Goal: Task Accomplishment & Management: Use online tool/utility

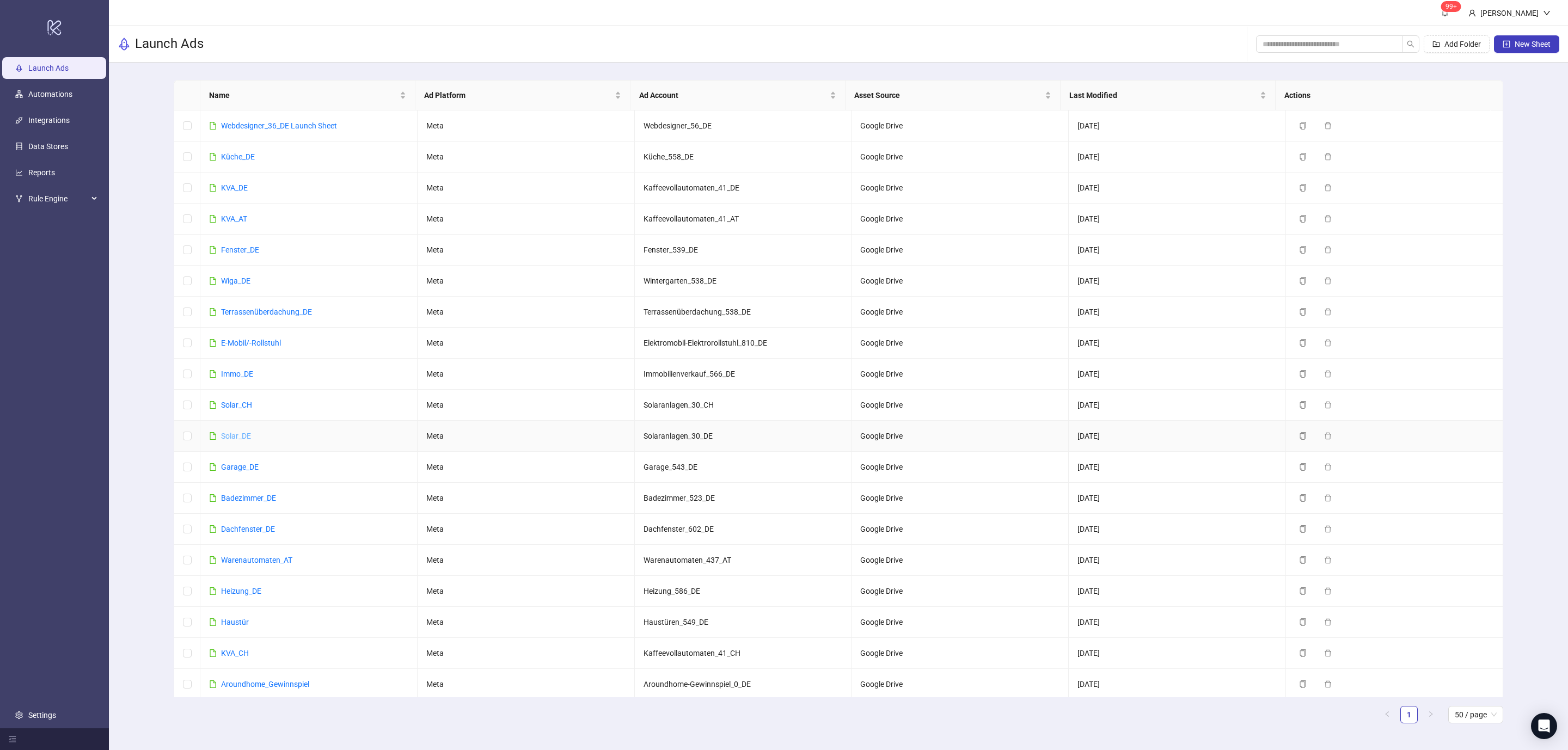
click at [234, 441] on link "Solar_DE" at bounding box center [236, 436] width 30 height 8
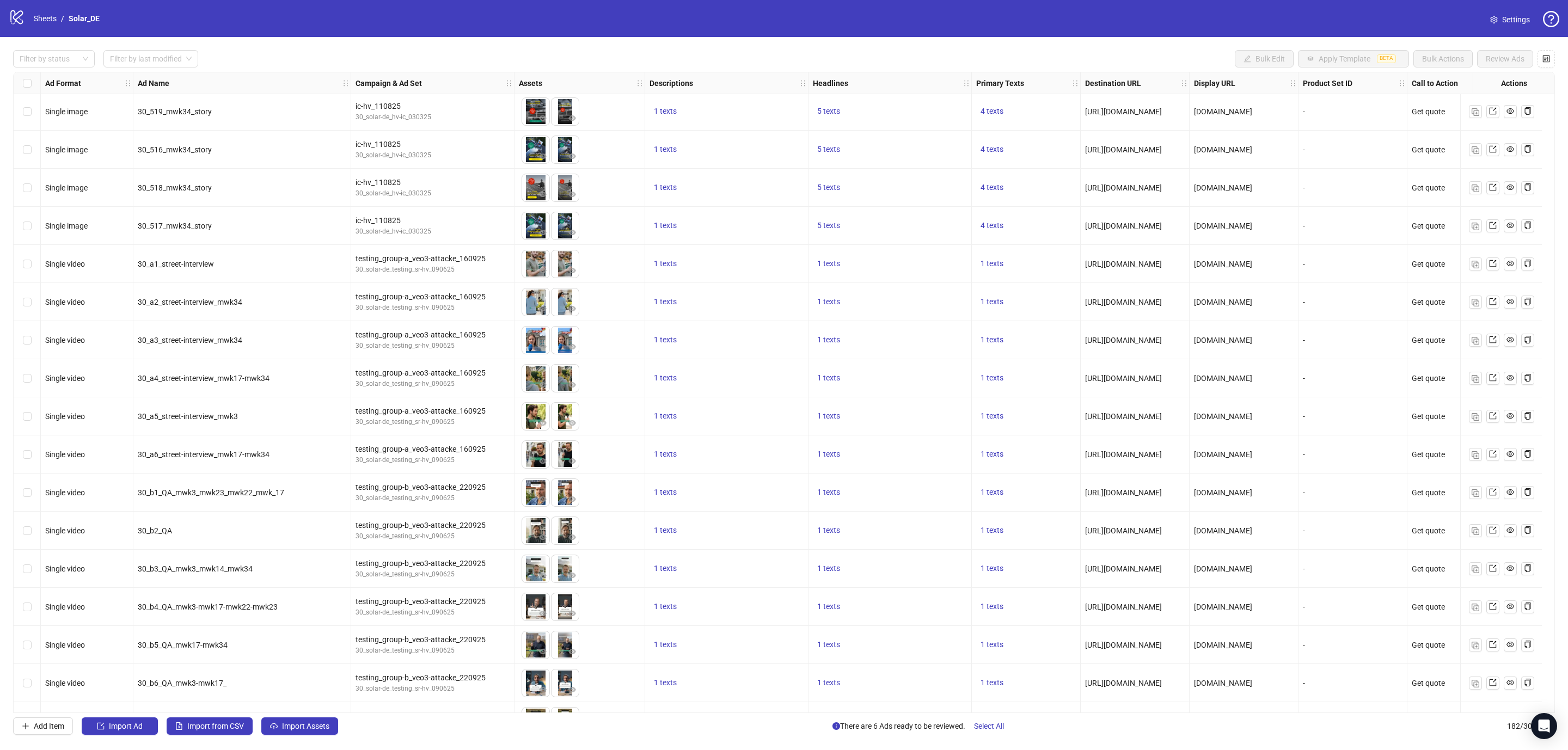
scroll to position [6323, 0]
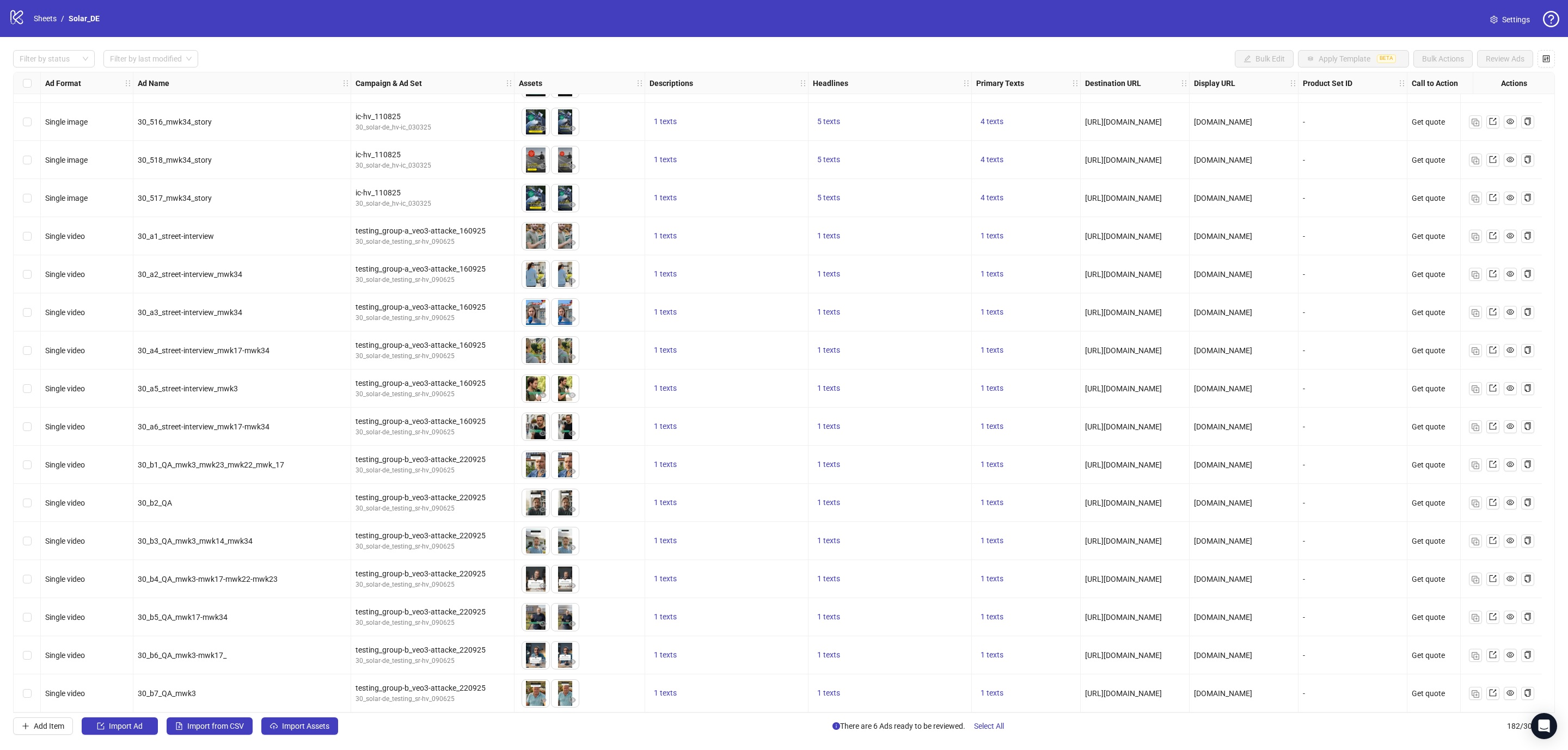
click at [532, 576] on img at bounding box center [535, 579] width 27 height 27
click at [47, 10] on div "logo/logo-mobile Sheets / Solar_DE" at bounding box center [56, 18] width 95 height 20
click at [45, 15] on link "Sheets" at bounding box center [45, 18] width 27 height 12
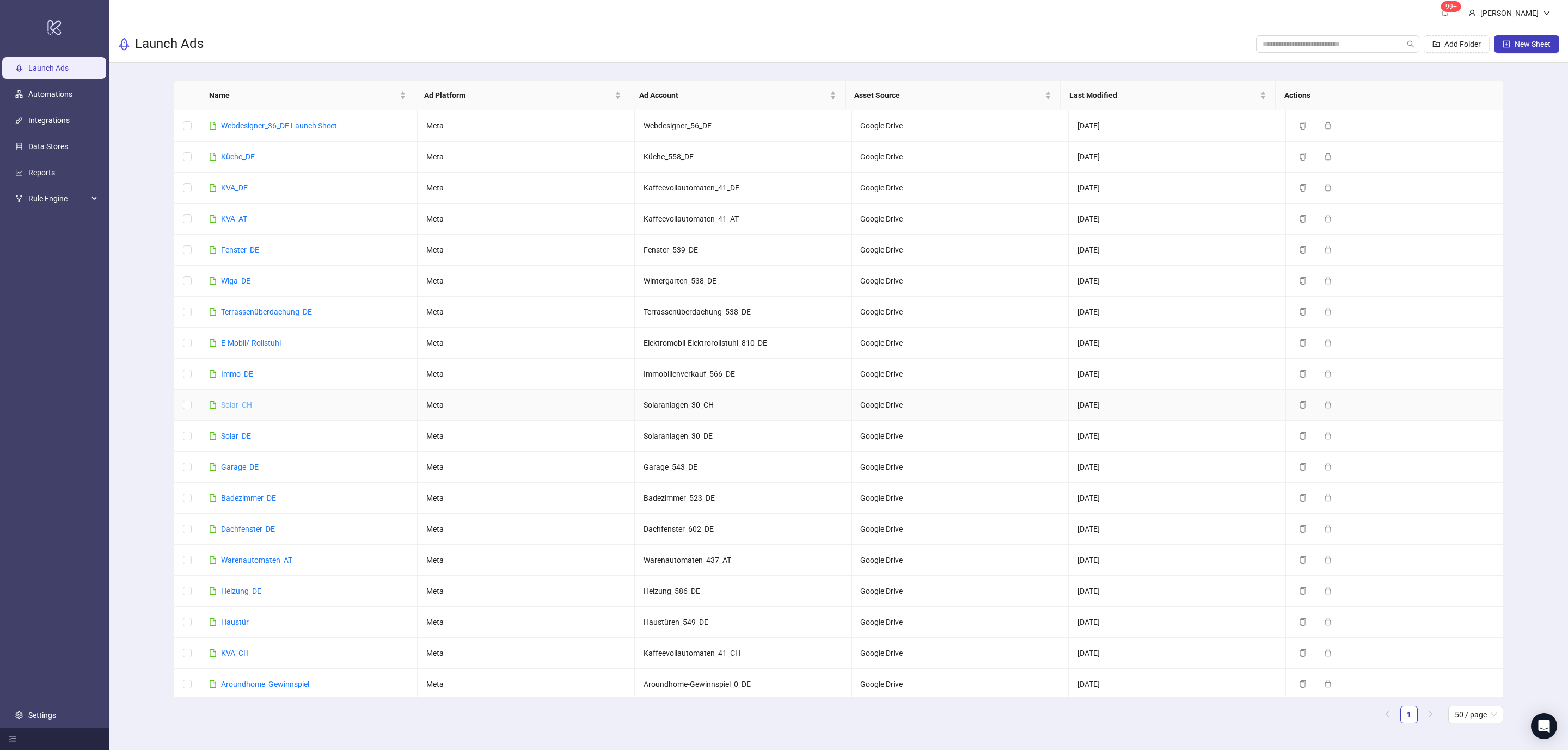
click at [238, 402] on link "Solar_CH" at bounding box center [236, 405] width 31 height 8
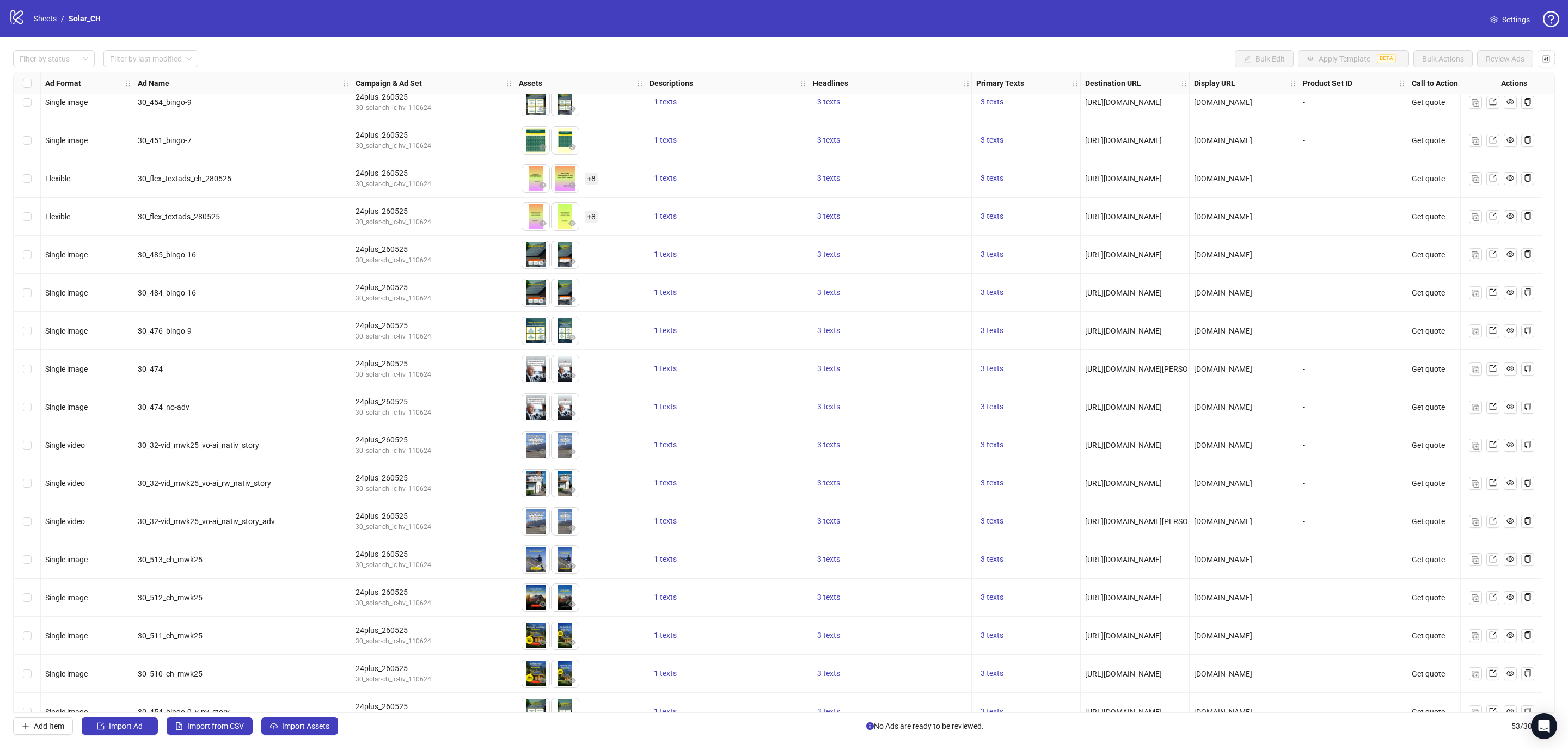
scroll to position [1407, 0]
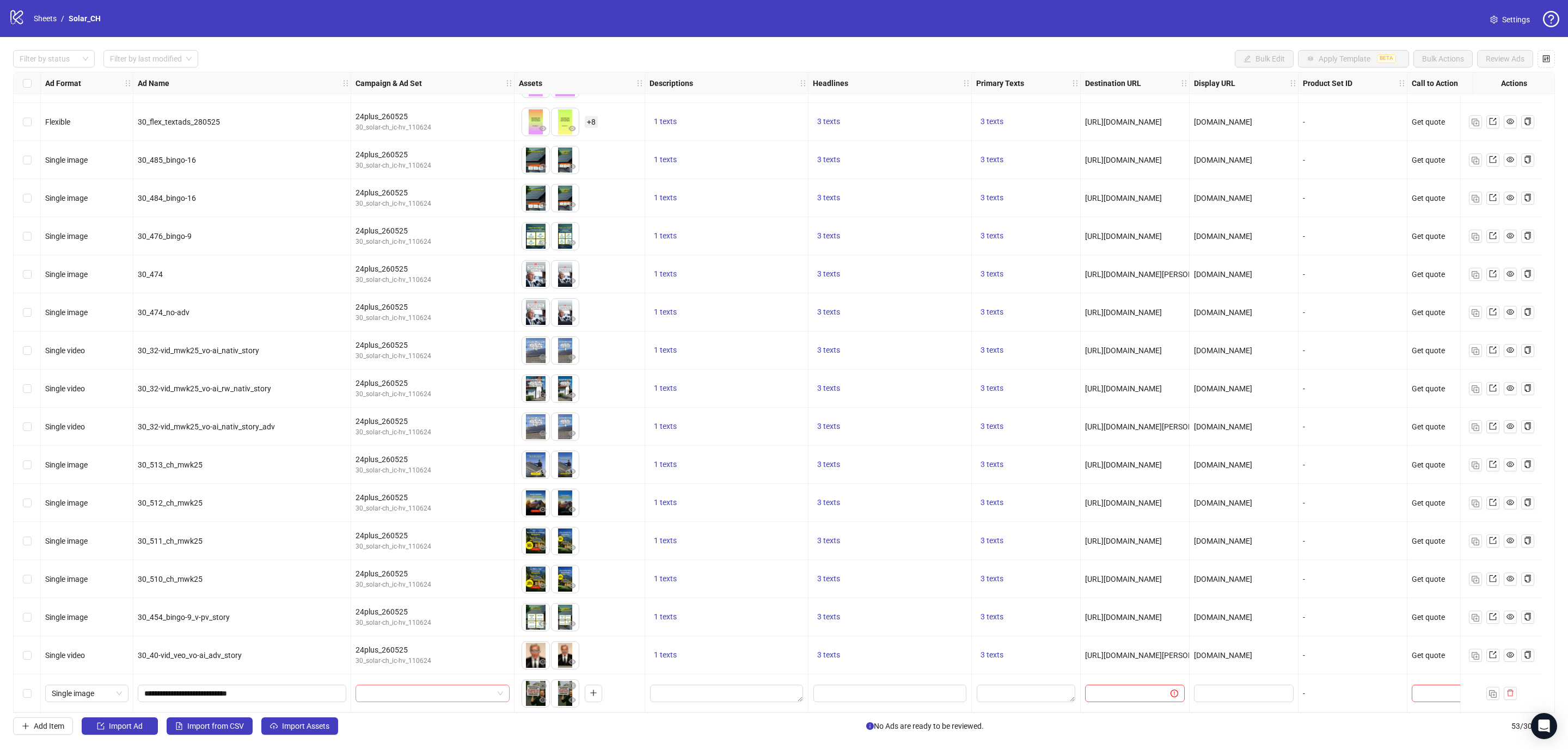
click at [463, 691] on input "search" at bounding box center [427, 693] width 131 height 16
click at [400, 628] on div "24plus_260525" at bounding box center [422, 629] width 115 height 12
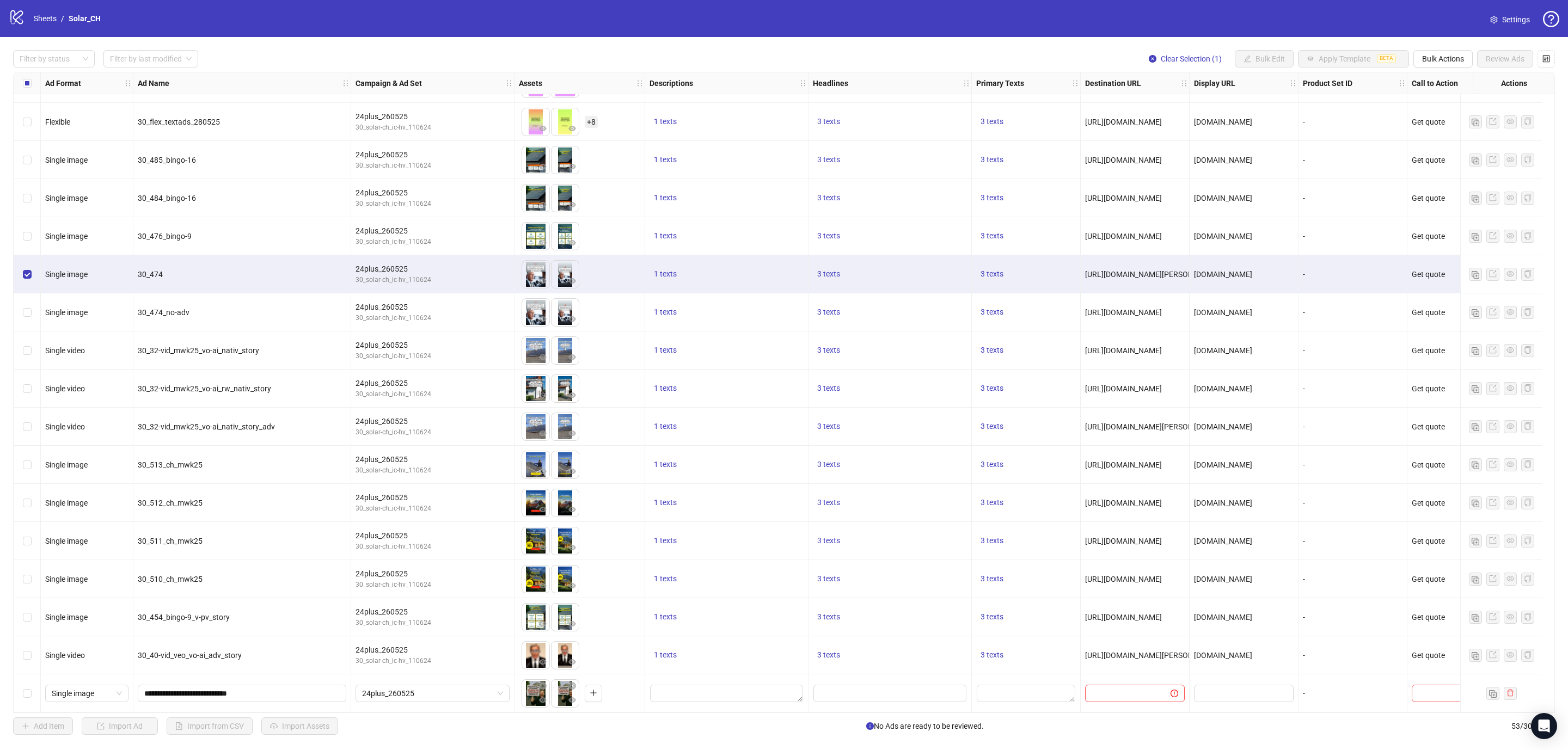
click at [15, 685] on div "Select row 53" at bounding box center [27, 694] width 27 height 38
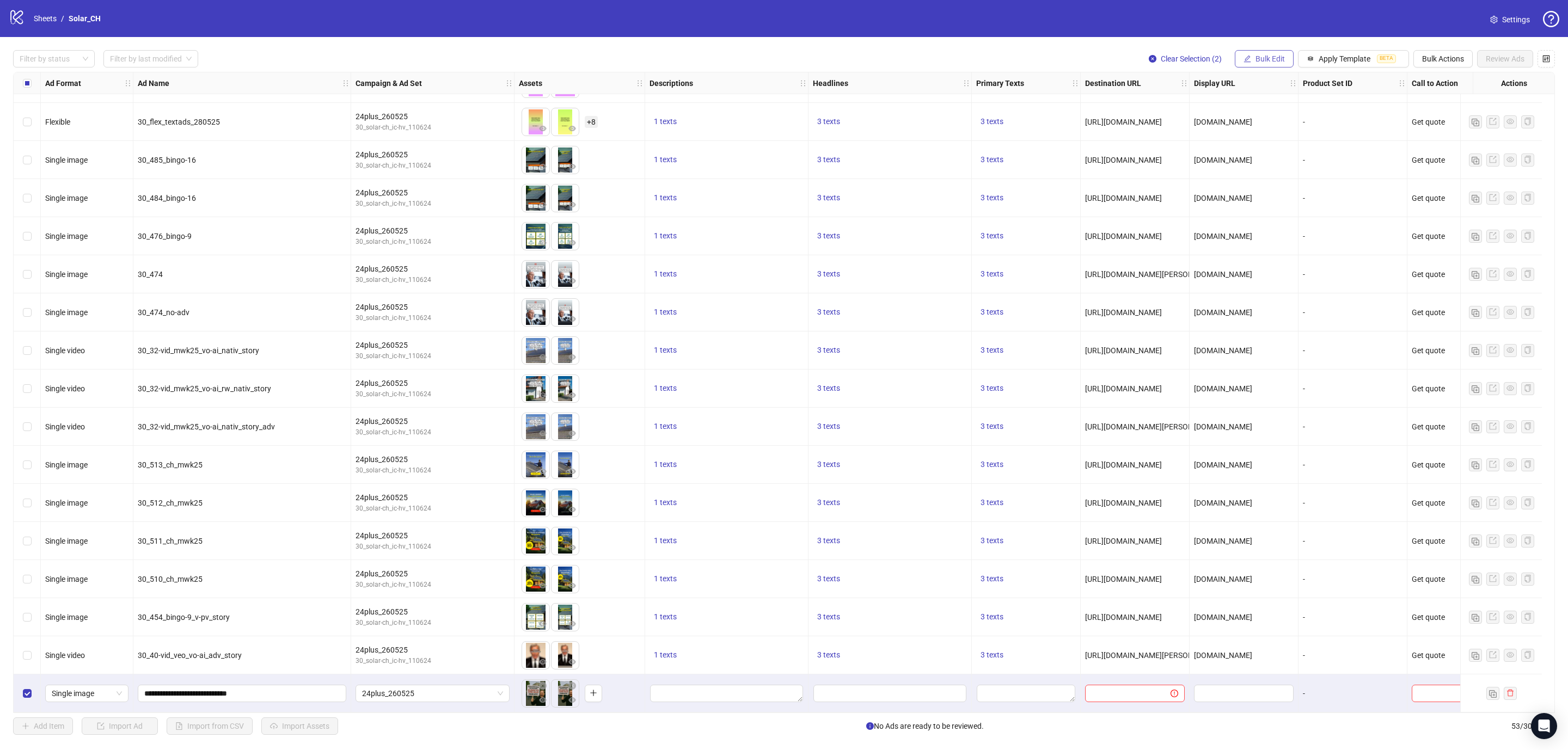
click at [1245, 56] on icon "edit" at bounding box center [1247, 59] width 7 height 7
click at [1261, 128] on span "Descriptions" at bounding box center [1272, 133] width 65 height 12
click at [1332, 187] on icon "check" at bounding box center [1333, 186] width 7 height 6
click at [1261, 56] on span "Bulk Edit" at bounding box center [1270, 59] width 29 height 8
click at [1256, 151] on span "Headlines" at bounding box center [1272, 151] width 65 height 12
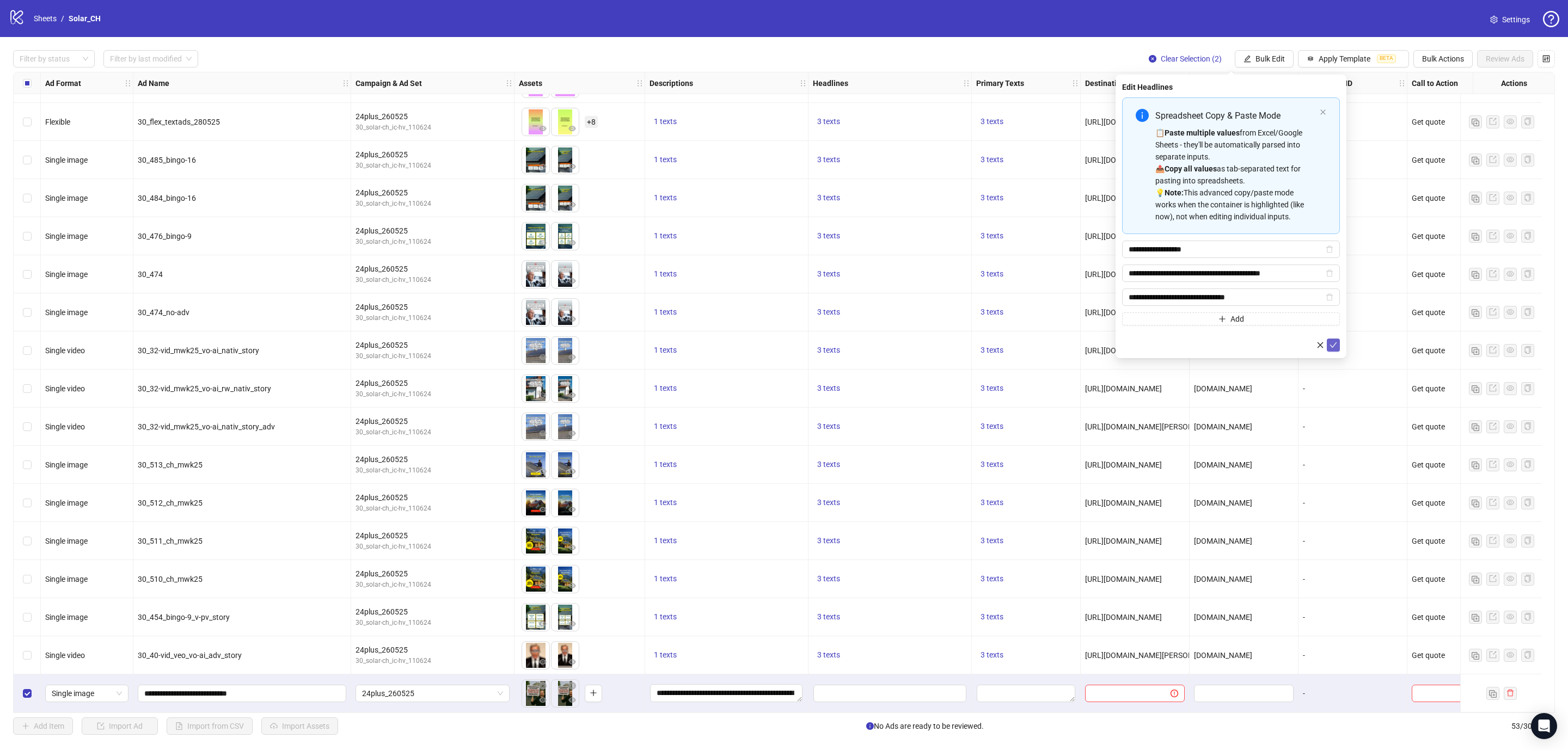
click at [1331, 348] on icon "check" at bounding box center [1333, 345] width 7 height 6
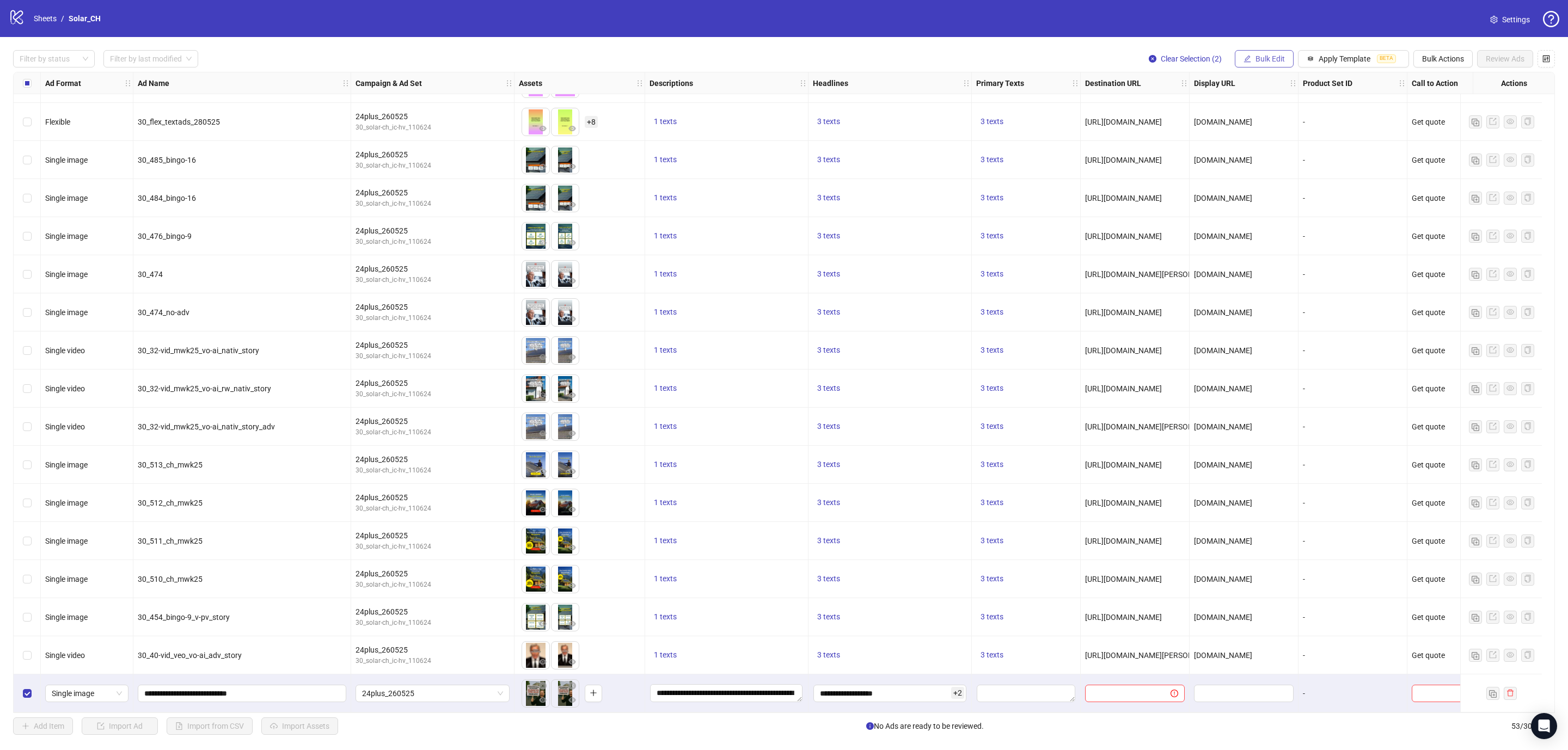
click at [1255, 54] on span "Bulk Edit" at bounding box center [1270, 59] width 29 height 8
click at [1261, 164] on span "Primary Texts" at bounding box center [1272, 168] width 65 height 12
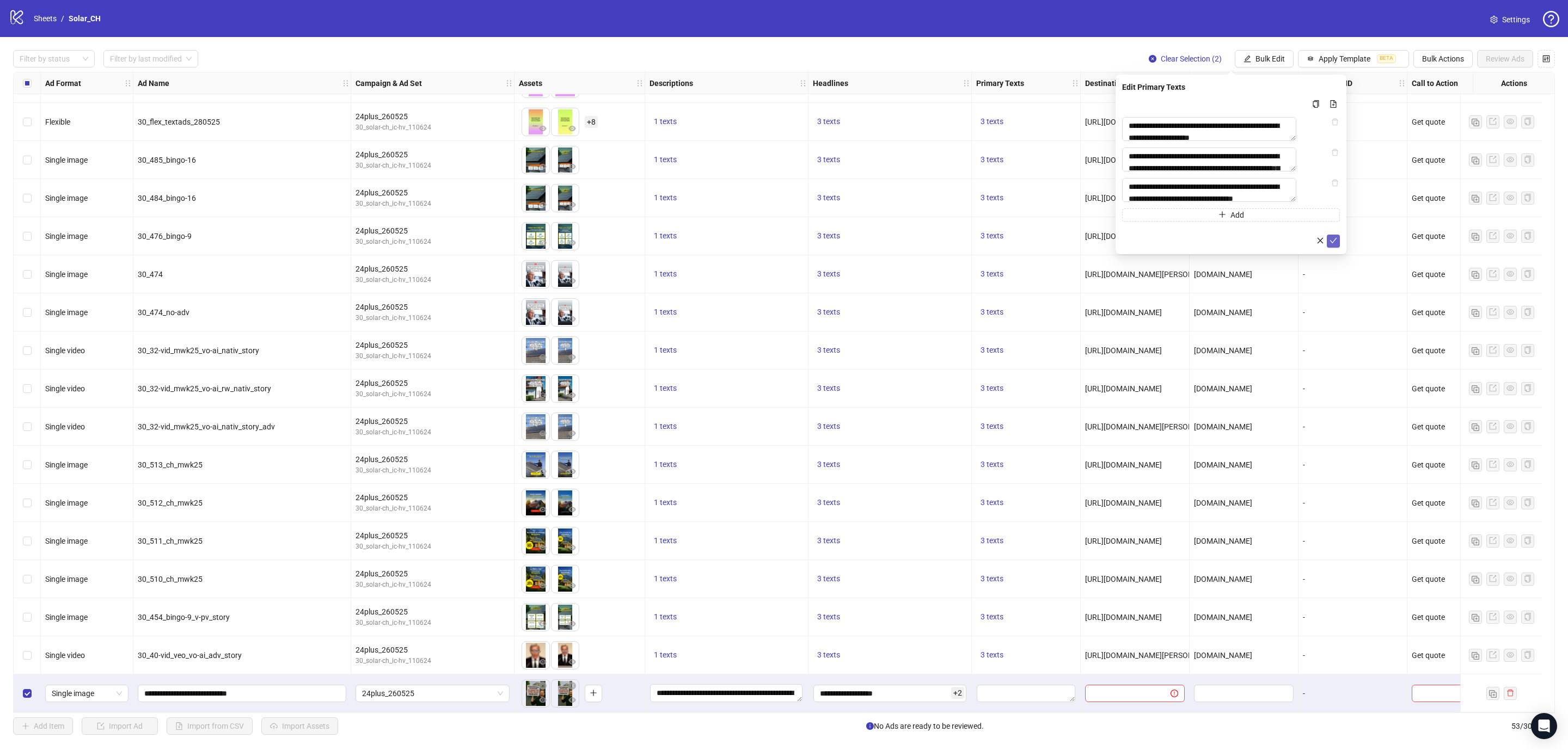
click at [1335, 245] on icon "check" at bounding box center [1333, 240] width 8 height 8
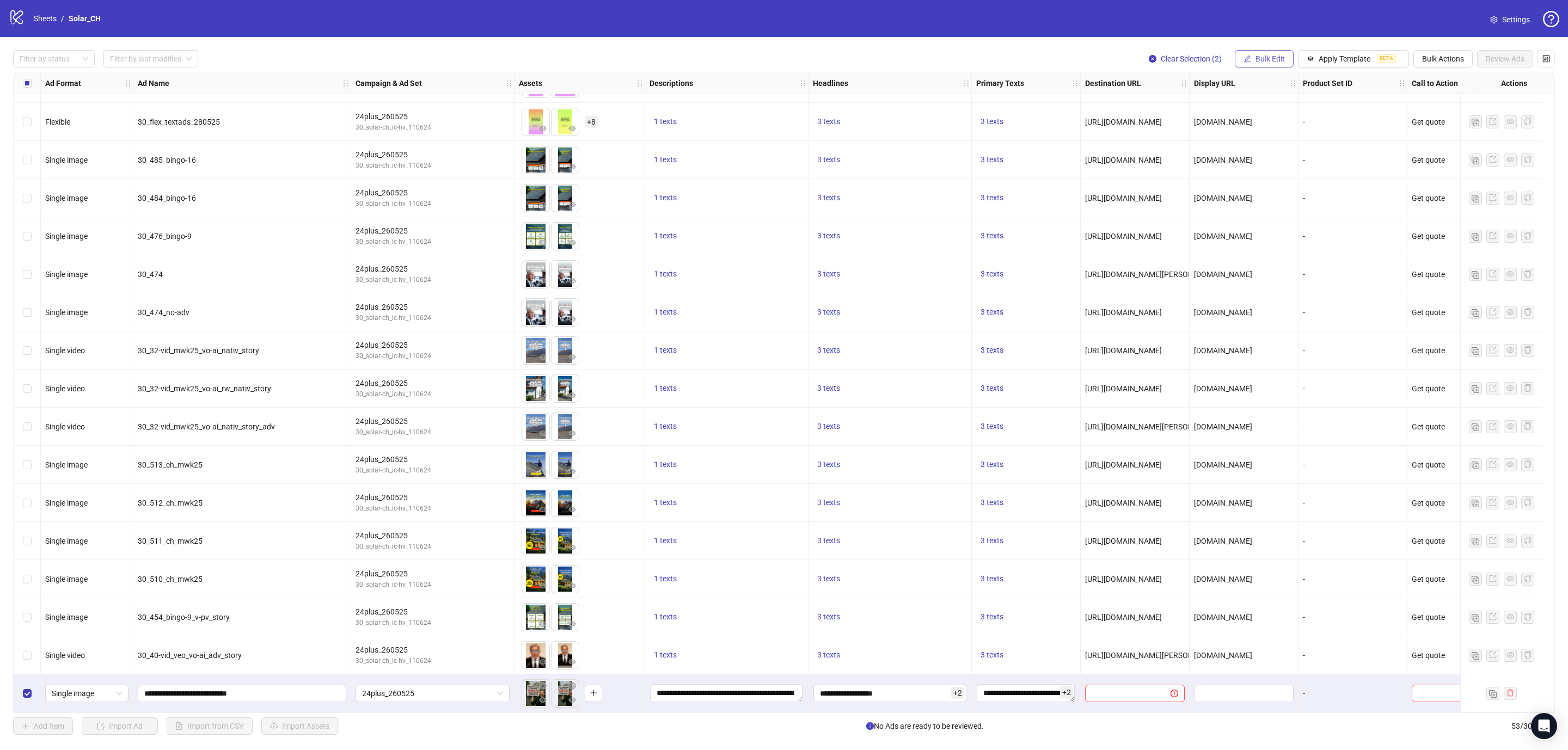
click at [1238, 58] on button "Bulk Edit" at bounding box center [1264, 59] width 59 height 17
click at [1268, 182] on span "Destination URL" at bounding box center [1272, 185] width 65 height 12
click at [1335, 133] on icon "check" at bounding box center [1333, 135] width 7 height 6
click at [1268, 58] on span "Bulk Edit" at bounding box center [1270, 59] width 29 height 8
click at [1265, 201] on span "Display URL" at bounding box center [1272, 203] width 65 height 12
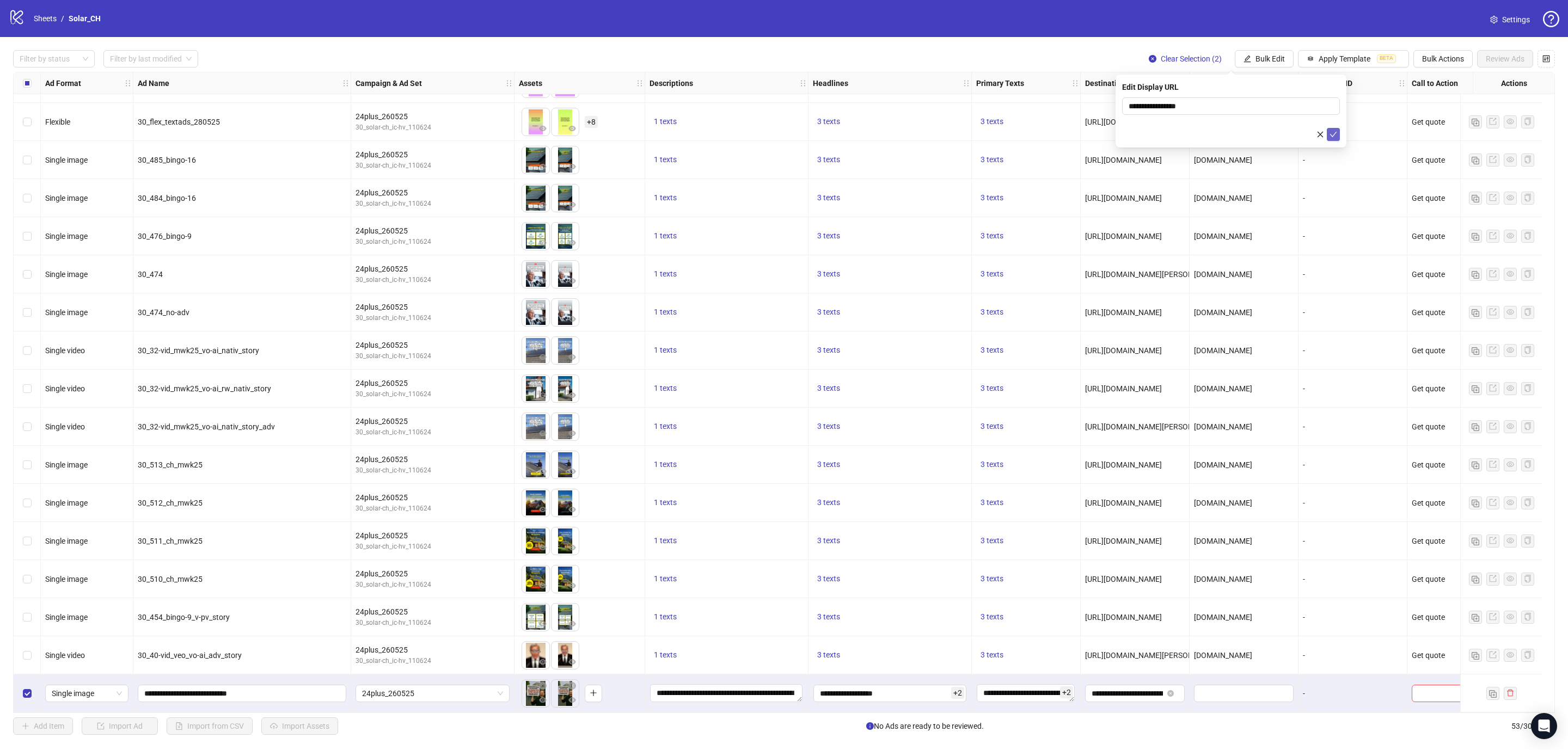
click at [1331, 133] on icon "check" at bounding box center [1333, 134] width 8 height 8
click at [1255, 59] on span "Bulk Edit" at bounding box center [1270, 59] width 29 height 8
click at [1260, 240] on span "Call to Action" at bounding box center [1272, 238] width 65 height 12
click at [1331, 139] on span "submit" at bounding box center [1333, 135] width 8 height 8
click at [1171, 691] on icon "close-circle" at bounding box center [1170, 693] width 6 height 6
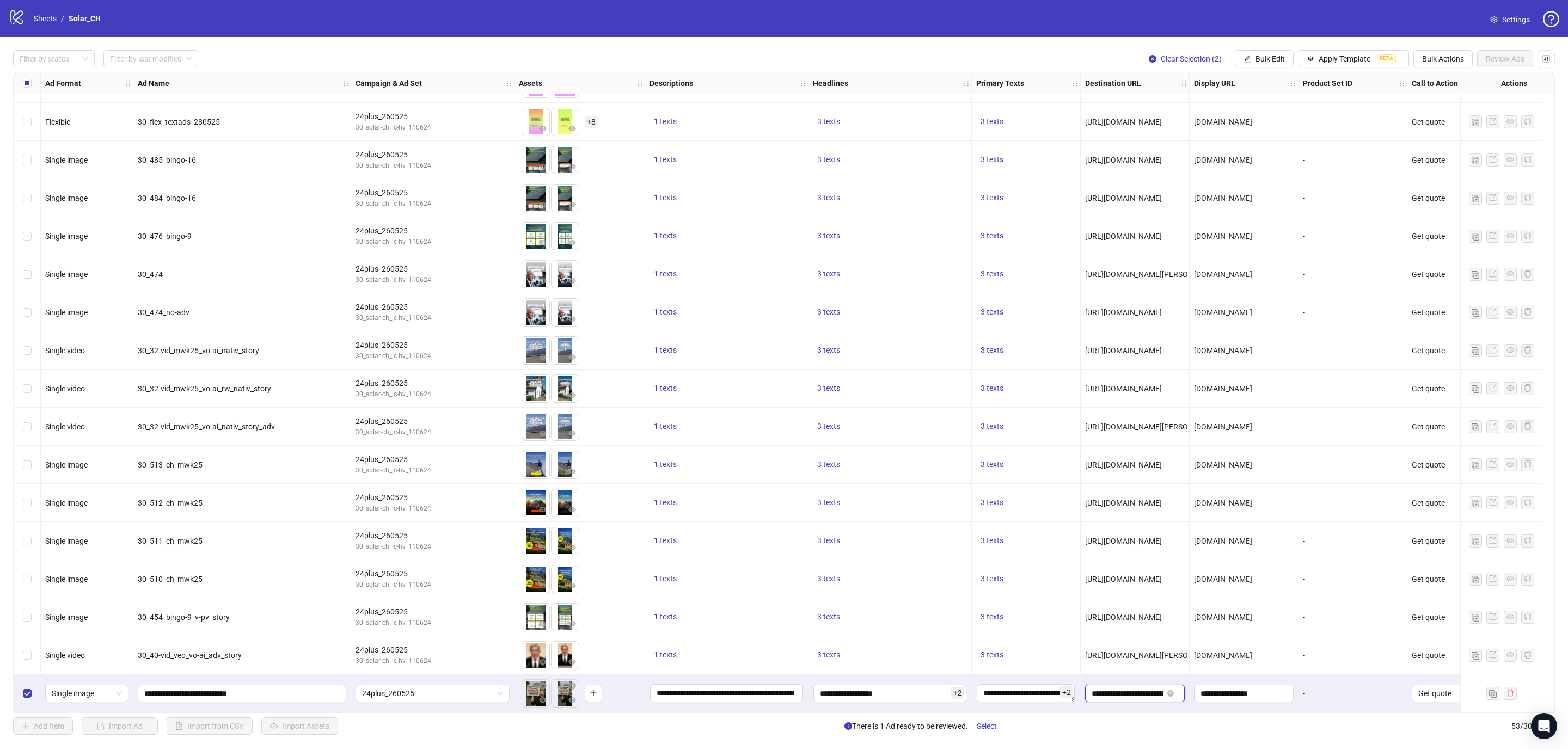
click at [1137, 691] on input "**********" at bounding box center [1127, 694] width 71 height 12
paste input "**********"
type input "**********"
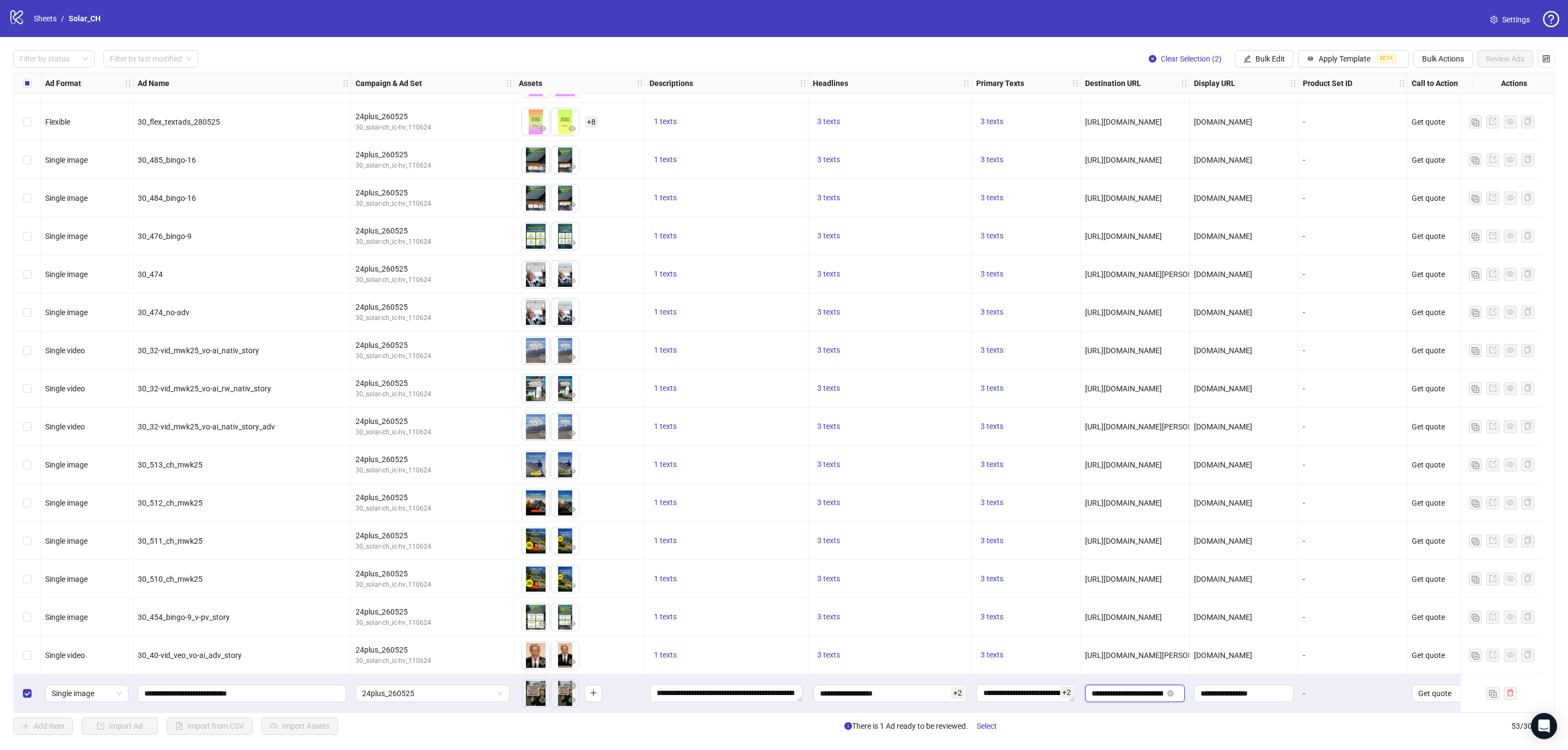
scroll to position [0, 262]
click at [1351, 696] on div "-" at bounding box center [1353, 694] width 109 height 38
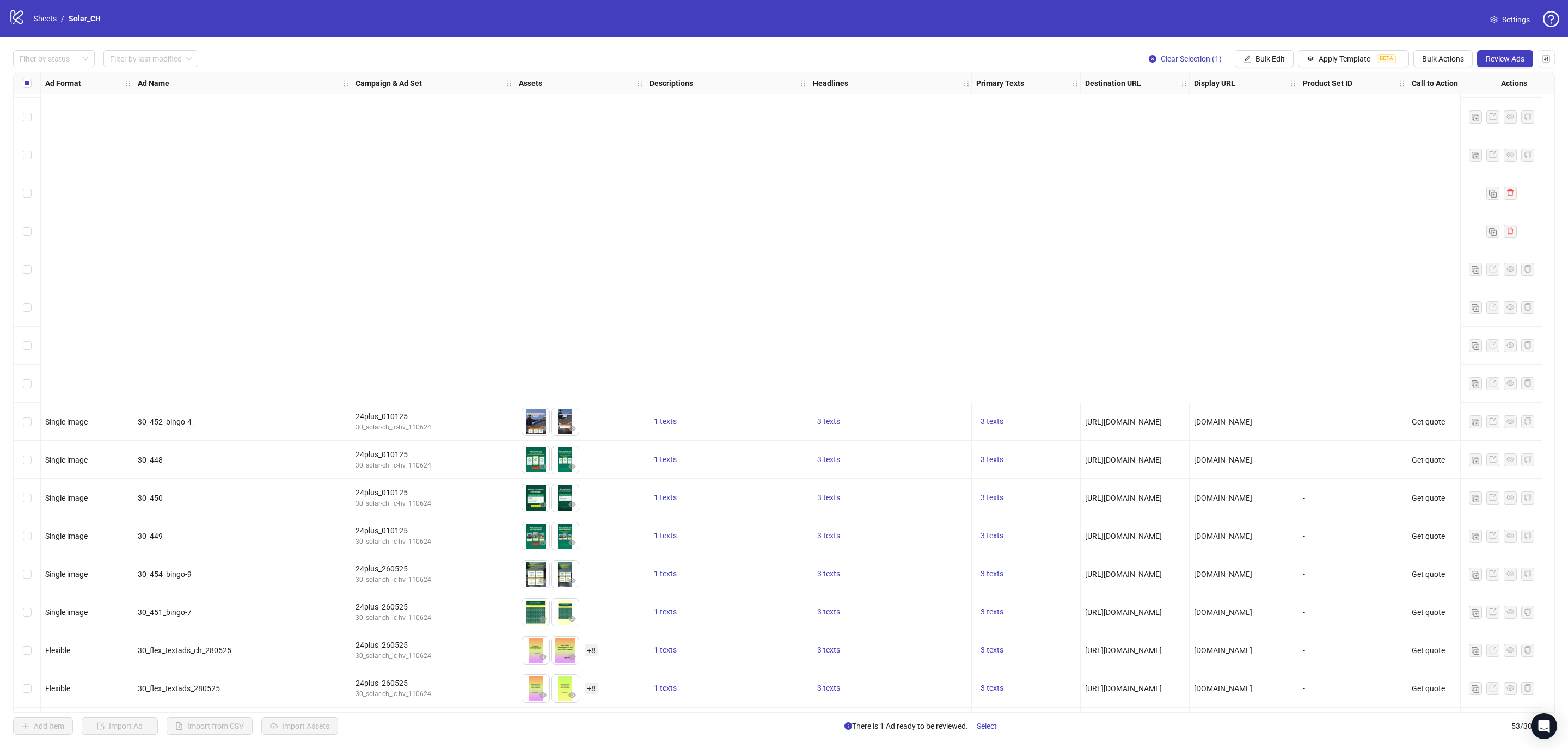
scroll to position [1407, 0]
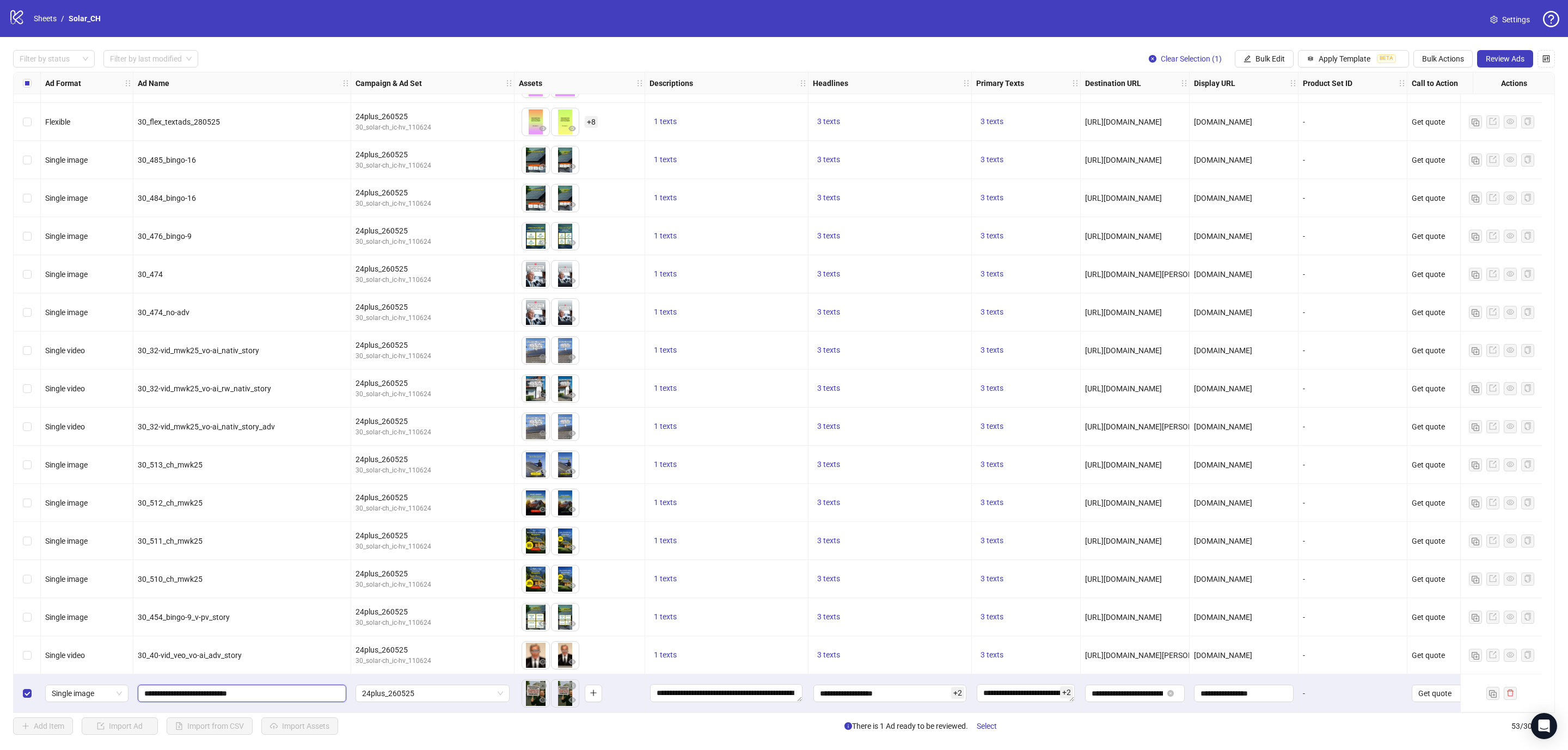
drag, startPoint x: 276, startPoint y: 690, endPoint x: 235, endPoint y: 696, distance: 41.4
click at [235, 696] on span "**********" at bounding box center [242, 694] width 208 height 17
click at [277, 691] on input "**********" at bounding box center [240, 694] width 193 height 12
click at [1498, 59] on span "Review Ads" at bounding box center [1505, 59] width 38 height 8
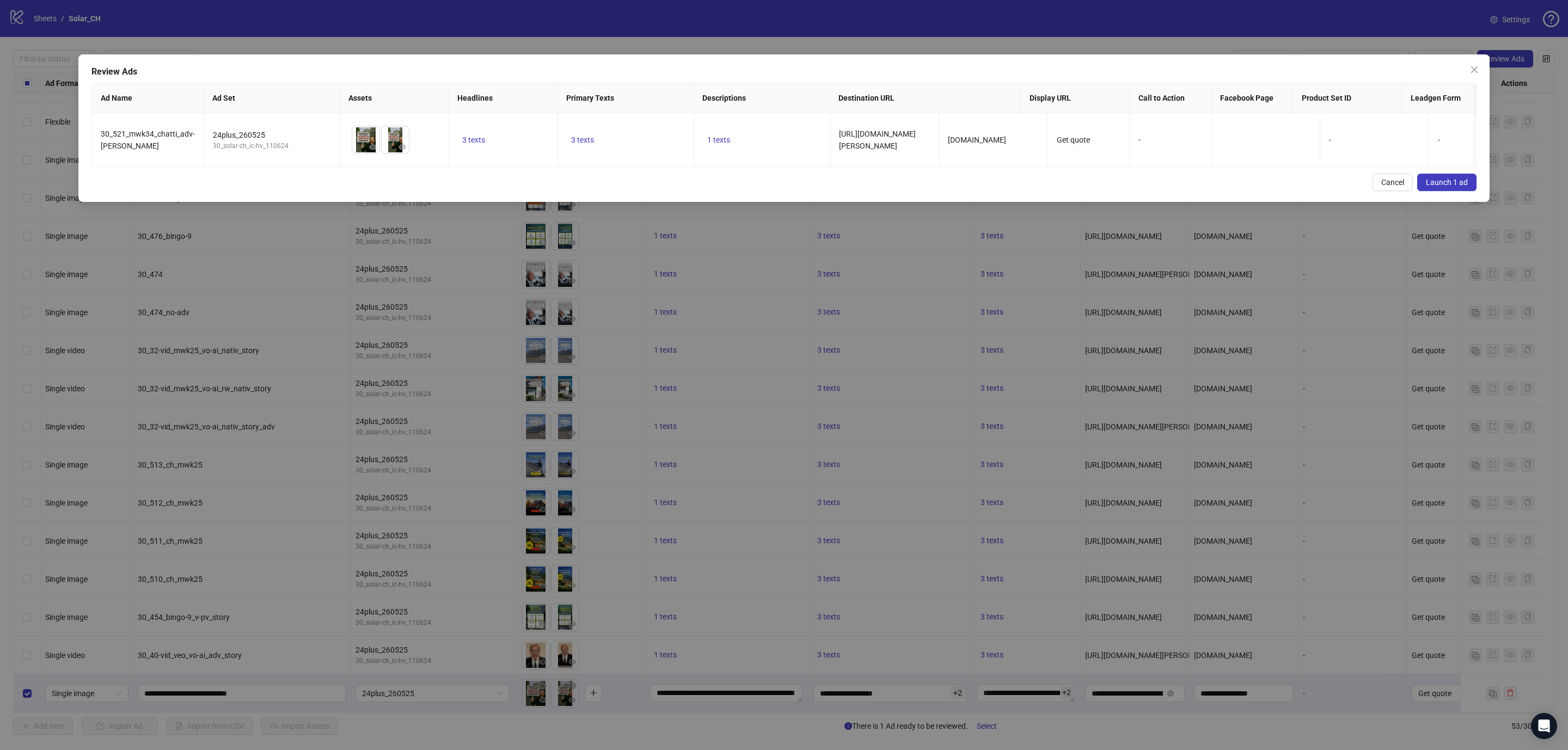
click at [1451, 187] on span "Launch 1 ad" at bounding box center [1447, 182] width 42 height 8
